Goal: Navigation & Orientation: Go to known website

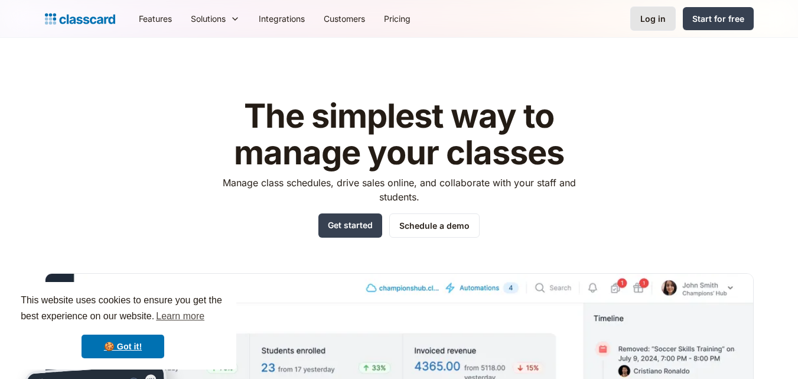
click at [641, 22] on link "Log in" at bounding box center [652, 18] width 45 height 24
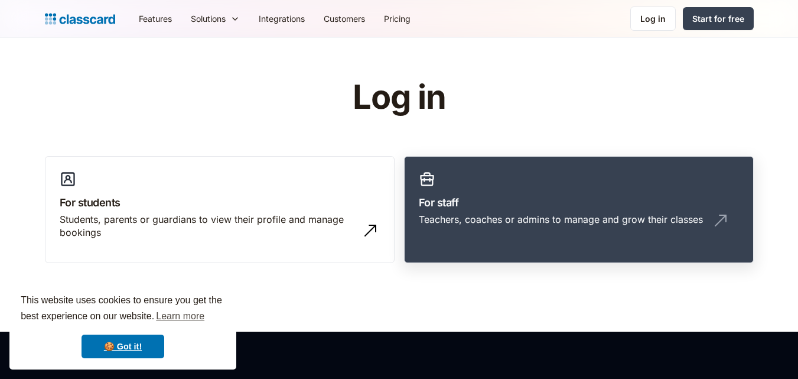
click at [546, 184] on link "For staff Teachers, coaches or admins to manage and grow their classes" at bounding box center [579, 209] width 350 height 107
